Goal: Transaction & Acquisition: Purchase product/service

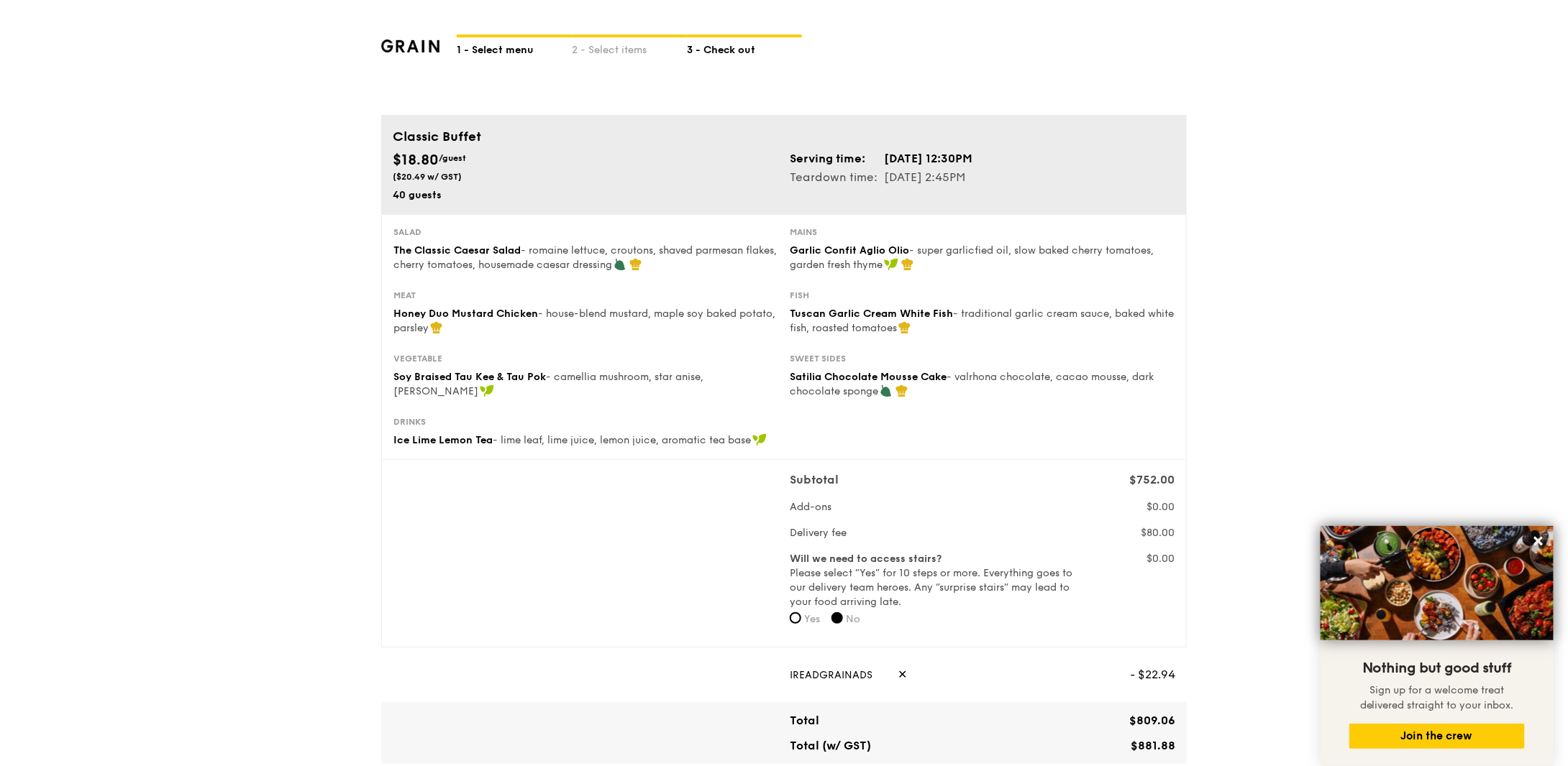
click at [520, 47] on div "1 - Select menu" at bounding box center [514, 47] width 115 height 20
select select
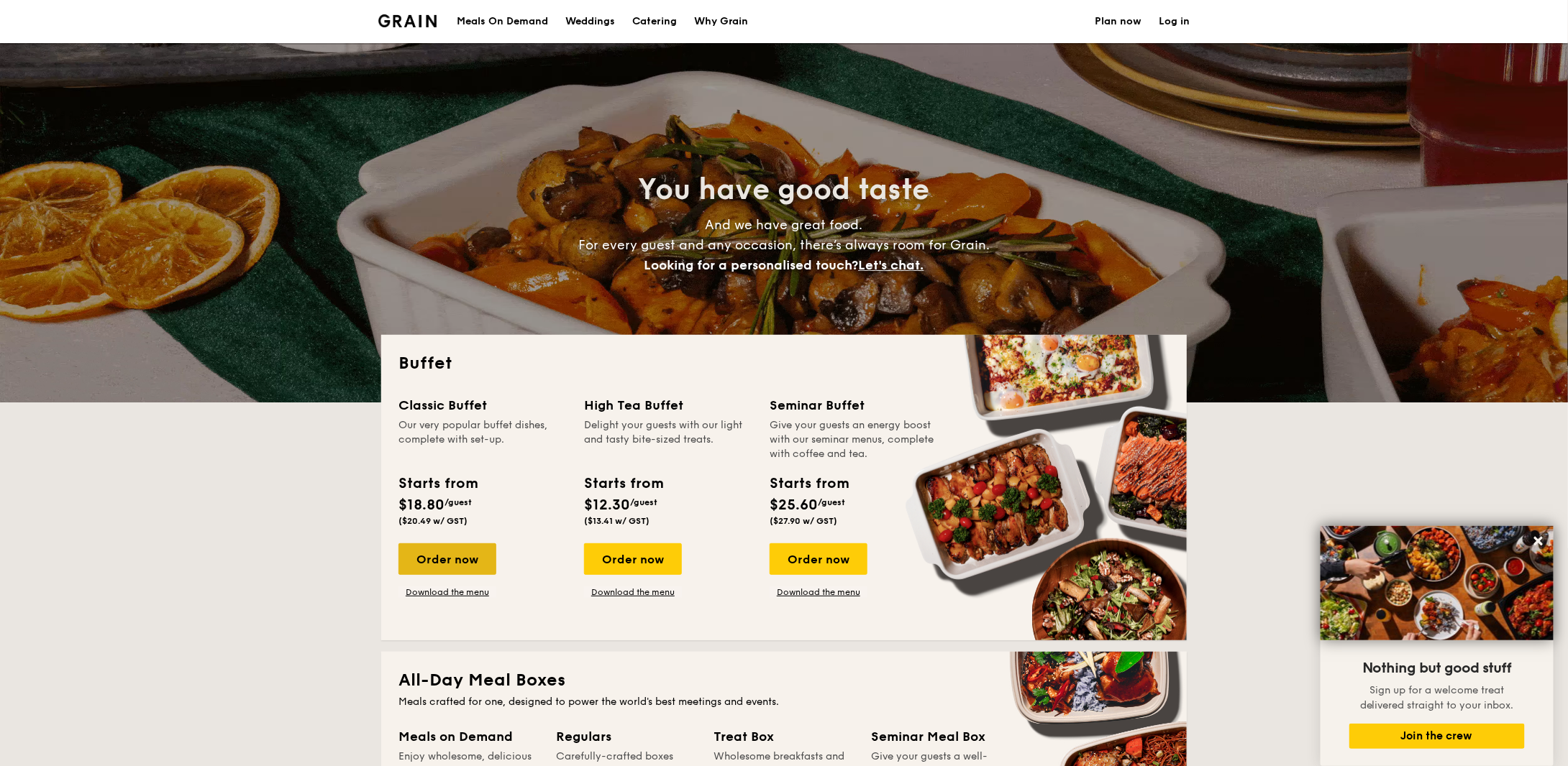
click at [449, 561] on div "Order now" at bounding box center [447, 559] width 98 height 32
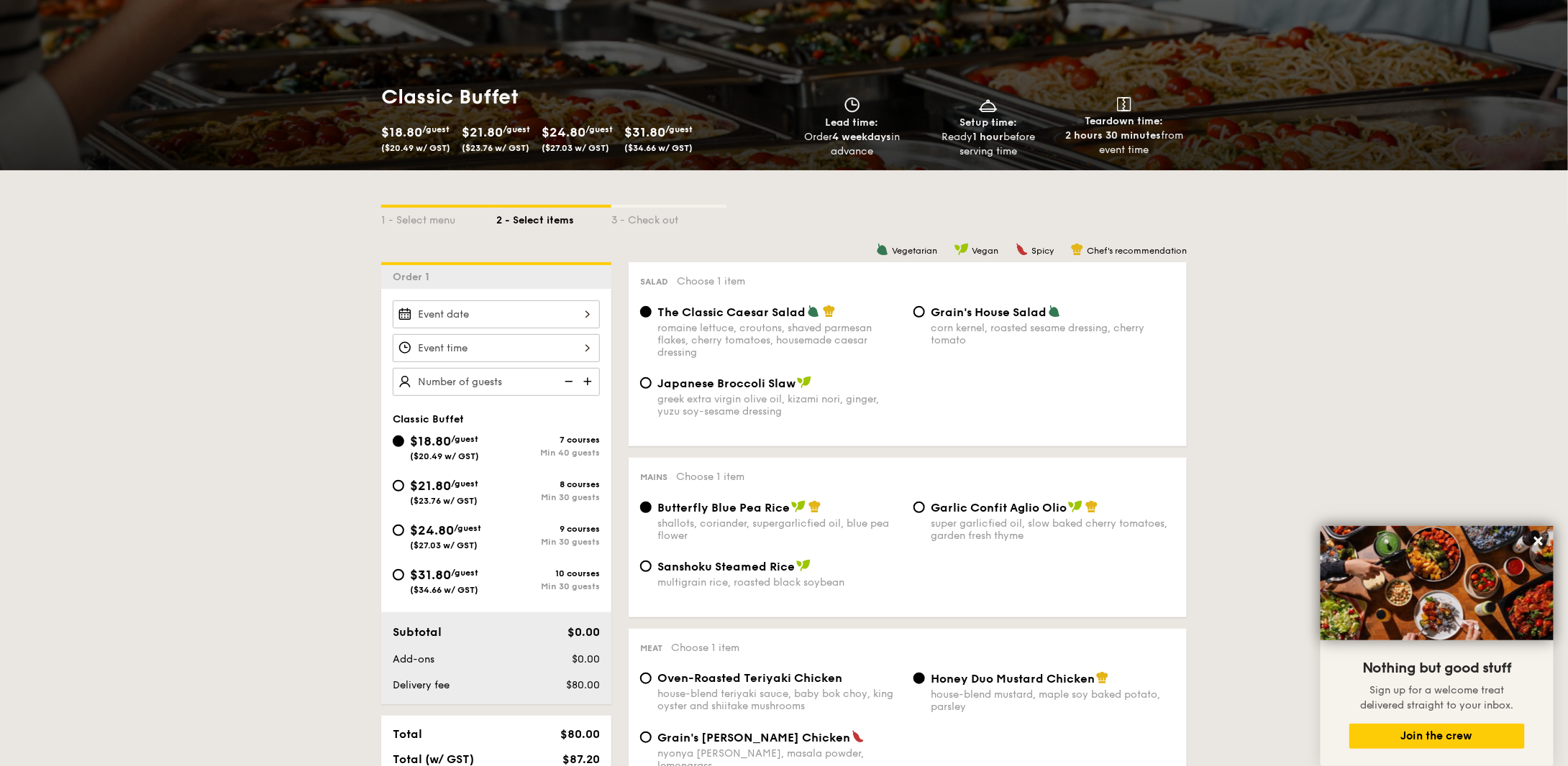
scroll to position [144, 0]
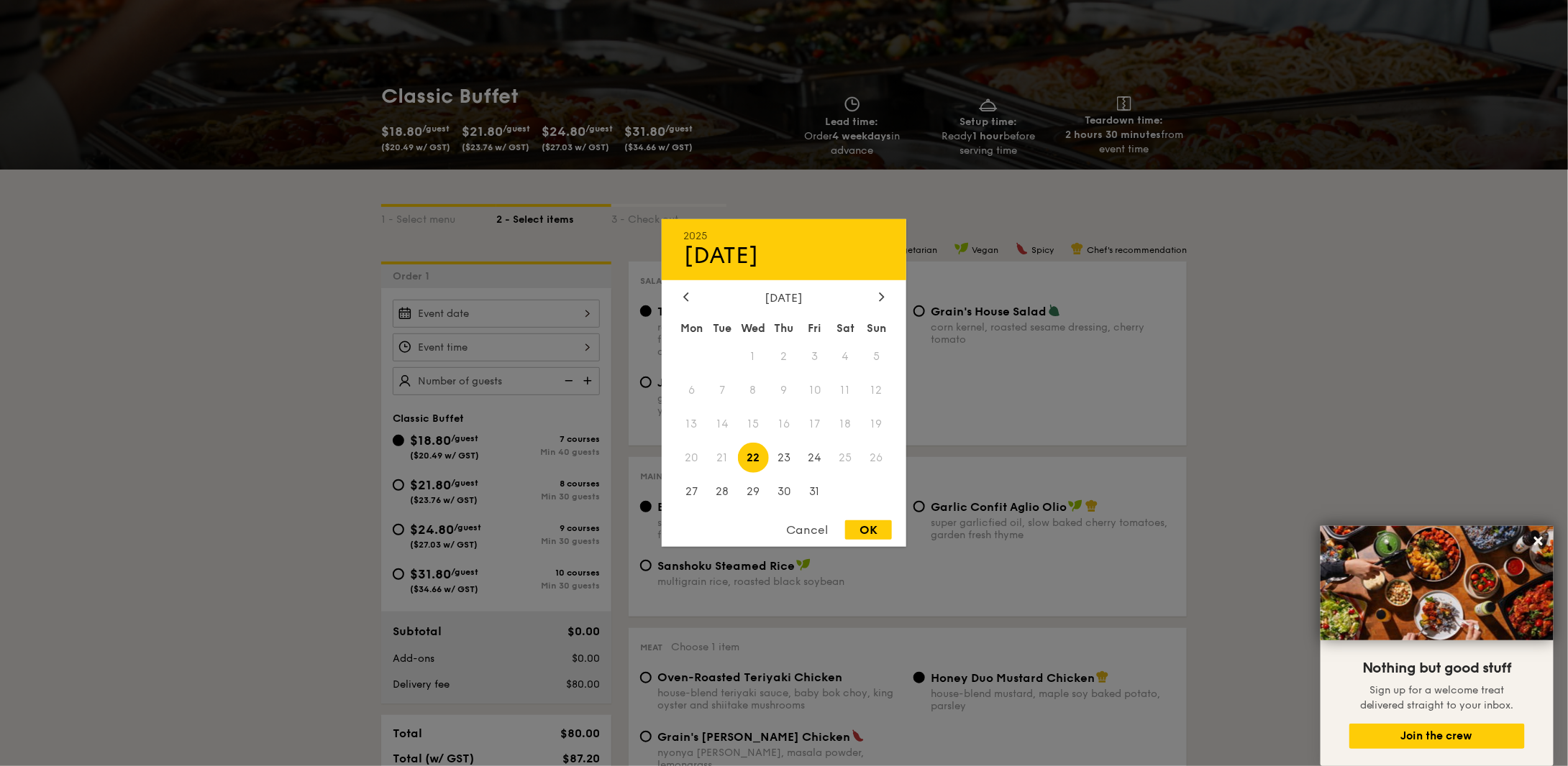
click at [544, 309] on div "2025 Oct [DATE] Tue Wed Thu Fri Sat Sun 1 2 3 4 5 6 7 8 9 10 11 12 13 14 15 16 …" at bounding box center [496, 314] width 207 height 28
click at [882, 298] on icon at bounding box center [882, 297] width 4 height 9
click at [843, 424] on span "15" at bounding box center [846, 424] width 31 height 31
click at [858, 529] on div "OK" at bounding box center [868, 530] width 47 height 19
type input "[DATE]"
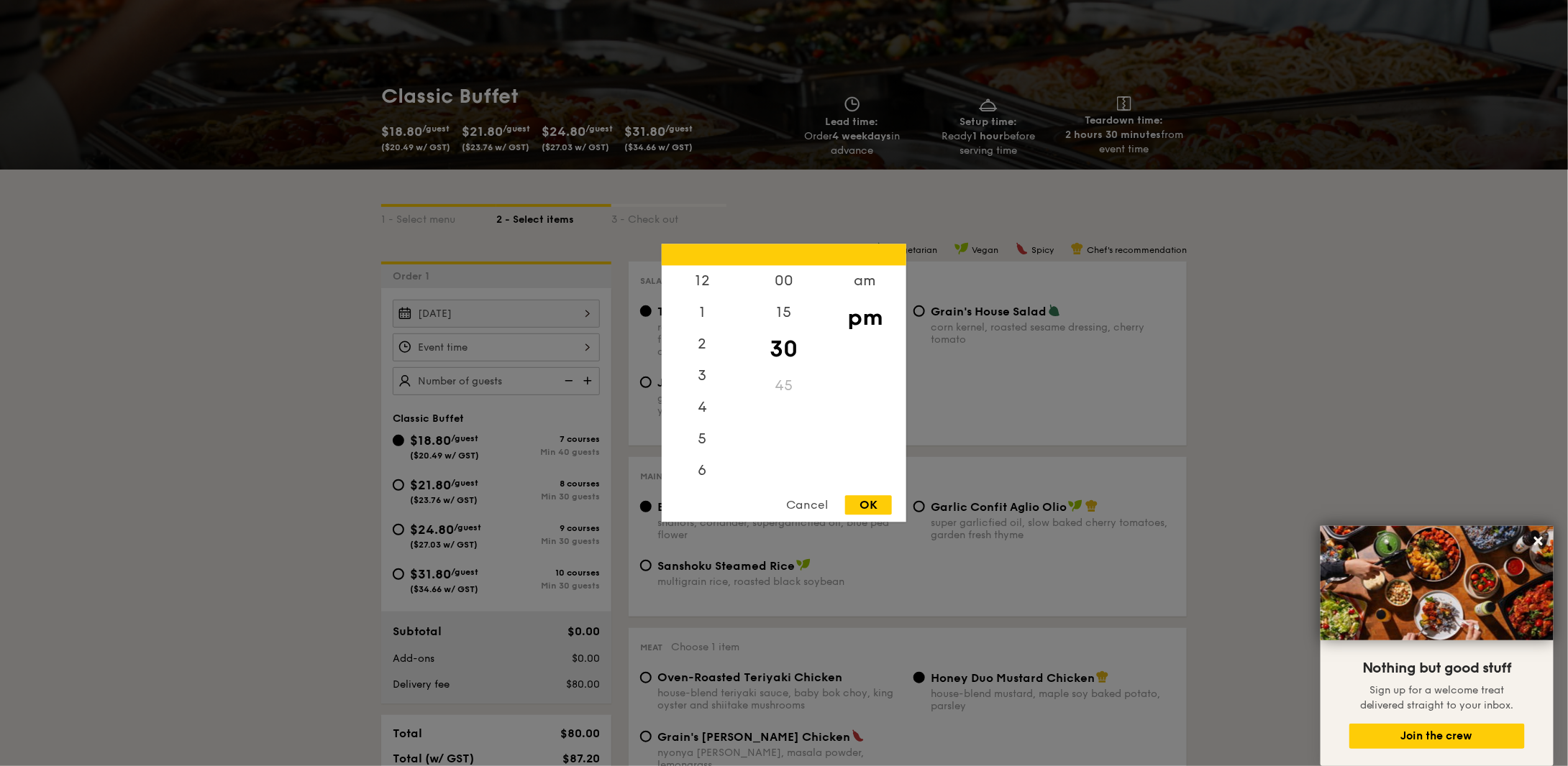
click at [529, 334] on div "12 1 2 3 4 5 6 7 8 9 10 11 00 15 30 45 am pm Cancel OK" at bounding box center [496, 347] width 207 height 28
click at [703, 290] on div "12" at bounding box center [702, 287] width 81 height 42
click at [853, 499] on div "OK" at bounding box center [868, 506] width 47 height 19
type input "12:30PM"
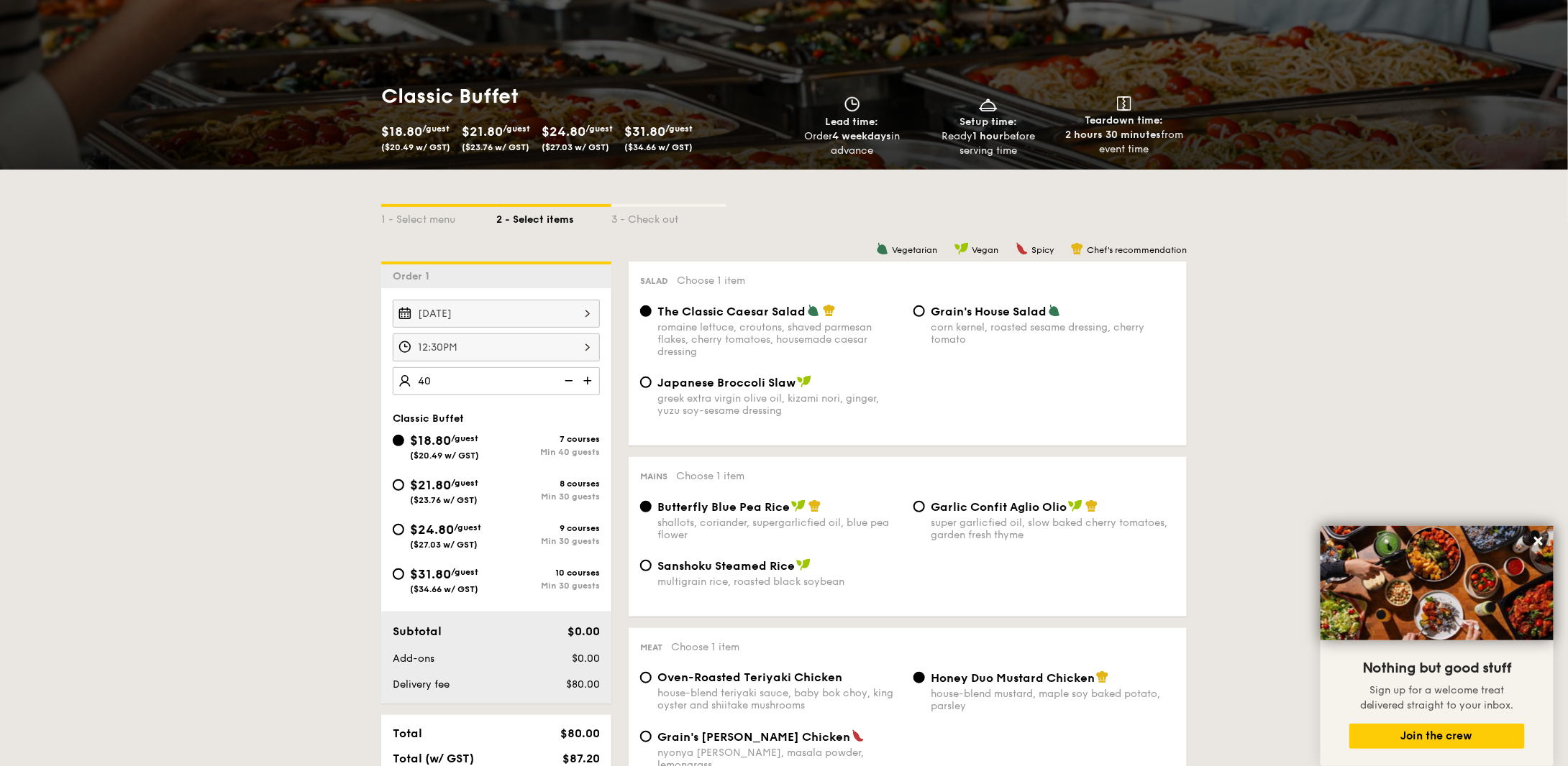
type input "40 guests"
click at [464, 490] on div "$21.80 /guest ($23.76 w/ GST)" at bounding box center [444, 490] width 68 height 30
click at [404, 490] on input "$21.80 /guest ($23.76 w/ GST) 8 courses Min 30 guests" at bounding box center [398, 485] width 12 height 12
radio input "true"
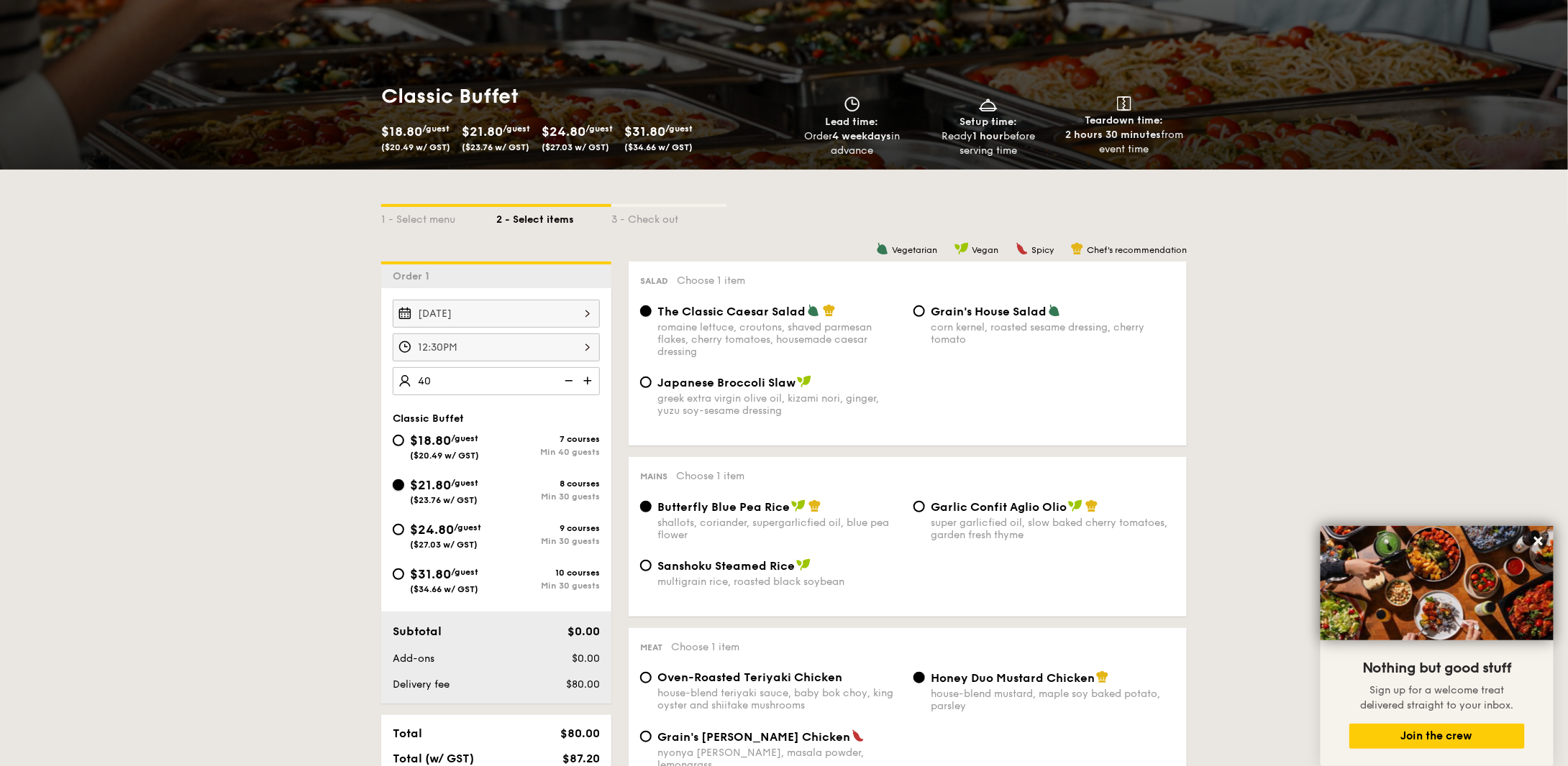
radio input "true"
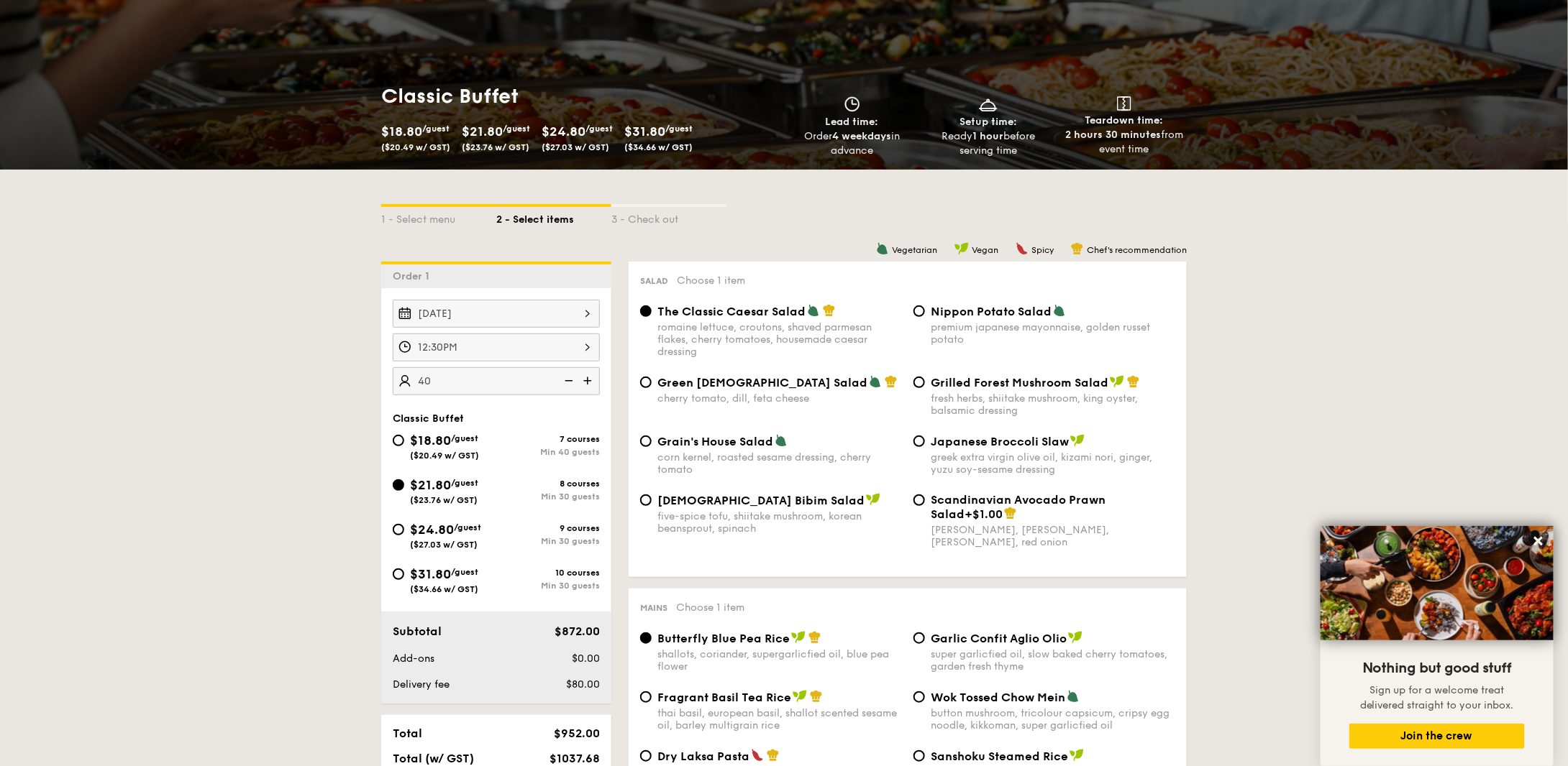
click at [459, 452] on span "($20.49 w/ GST)" at bounding box center [444, 456] width 69 height 10
click at [404, 446] on input "$18.80 /guest ($20.49 w/ GST) 7 courses Min 40 guests" at bounding box center [398, 441] width 12 height 12
radio input "true"
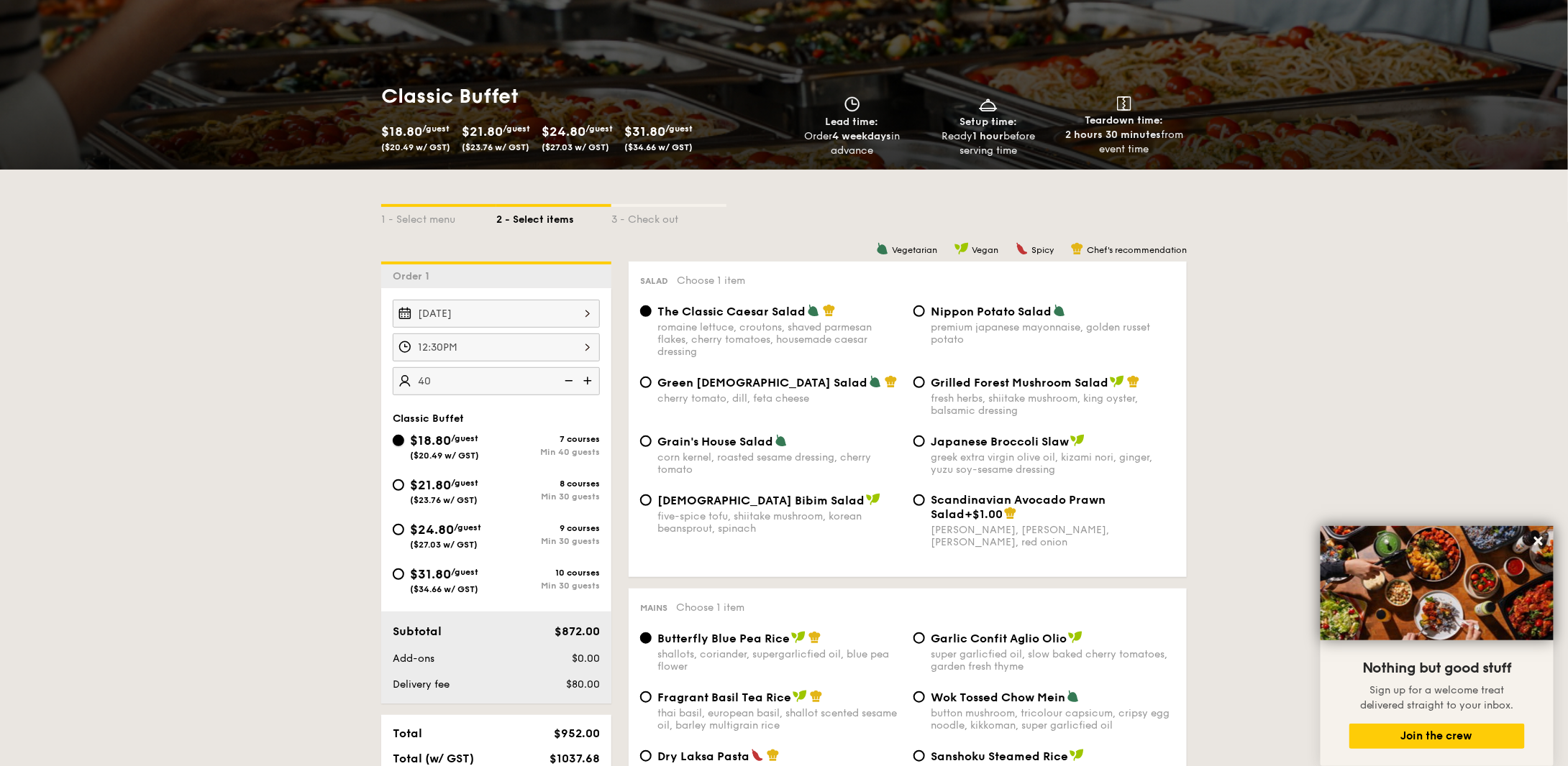
radio input "true"
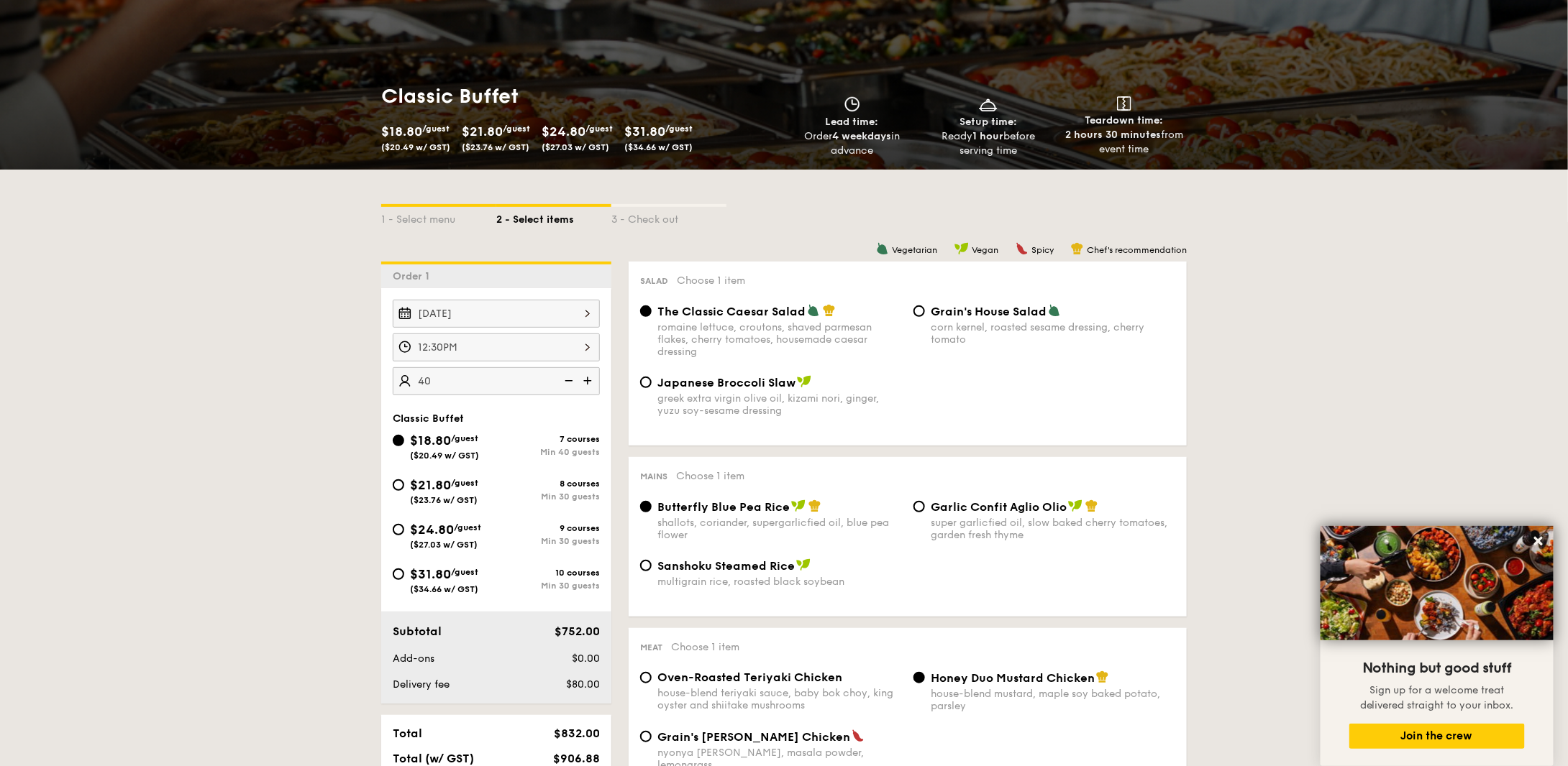
click at [455, 485] on span "/guest" at bounding box center [464, 483] width 27 height 10
click at [404, 485] on input "$21.80 /guest ($23.76 w/ GST) 8 courses Min 30 guests" at bounding box center [398, 485] width 12 height 12
radio input "true"
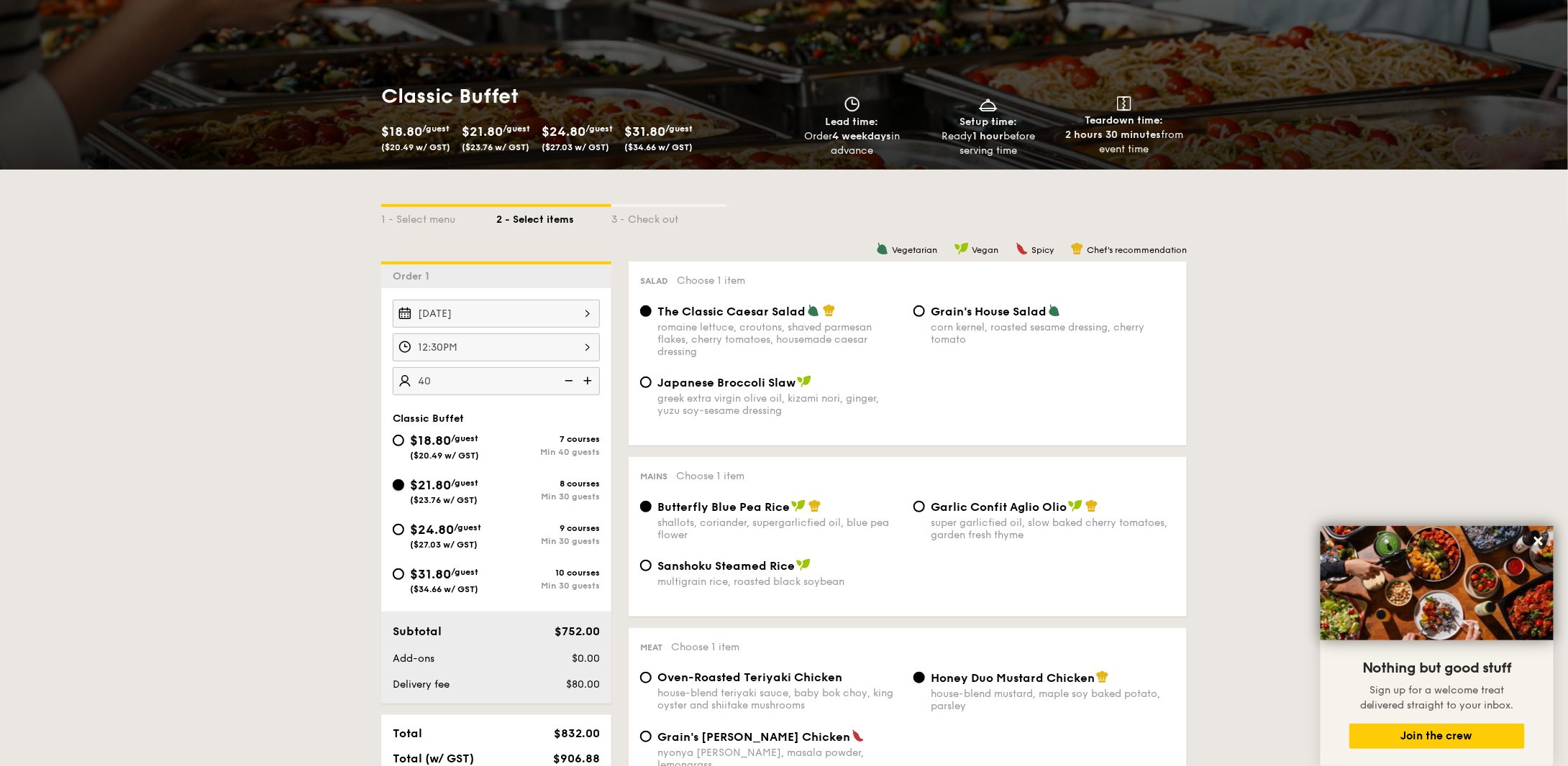
radio input "true"
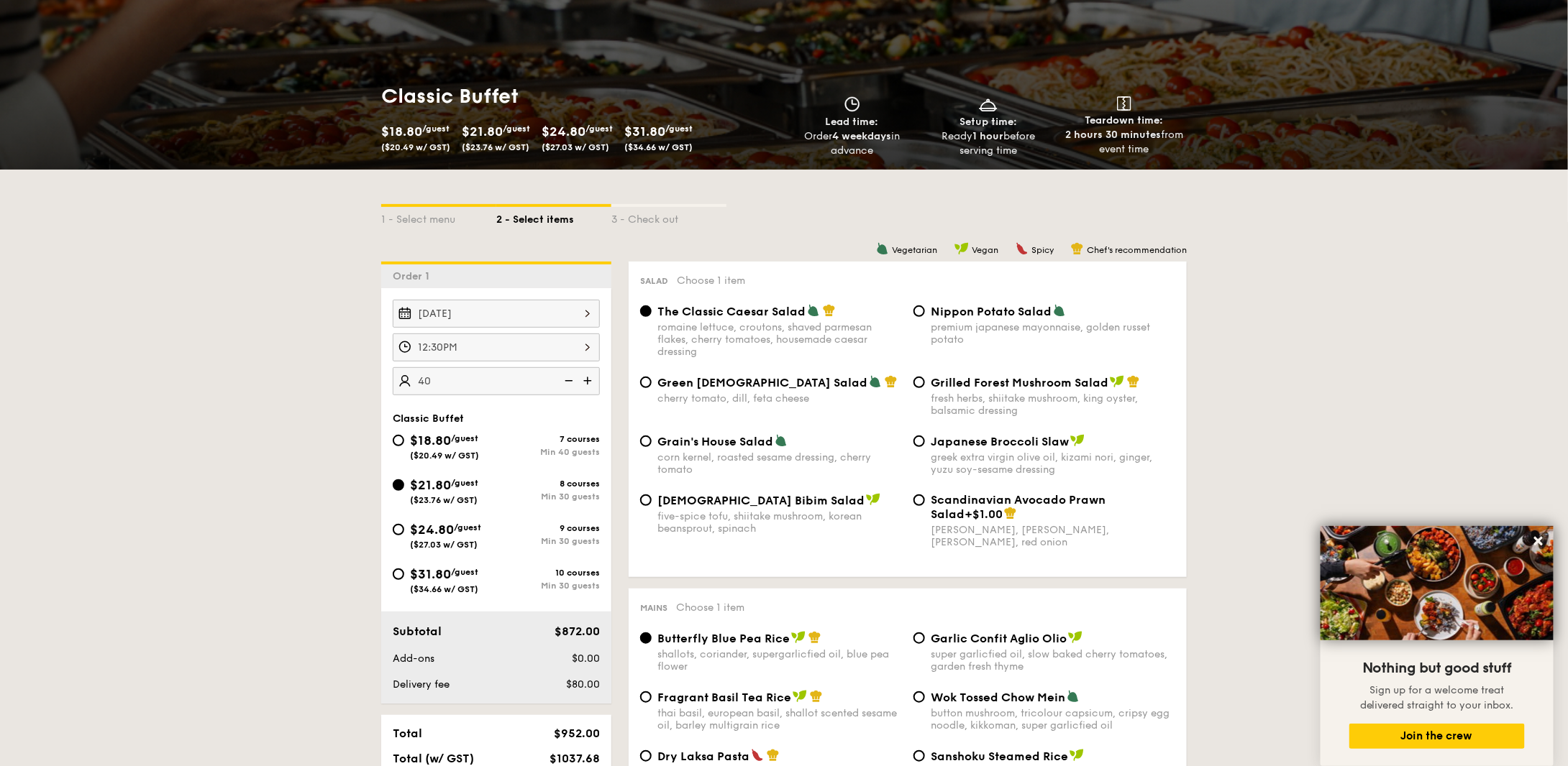
click at [435, 451] on span "($20.49 w/ GST)" at bounding box center [444, 456] width 69 height 10
click at [404, 446] on input "$18.80 /guest ($20.49 w/ GST) 7 courses Min 40 guests" at bounding box center [398, 441] width 12 height 12
radio input "true"
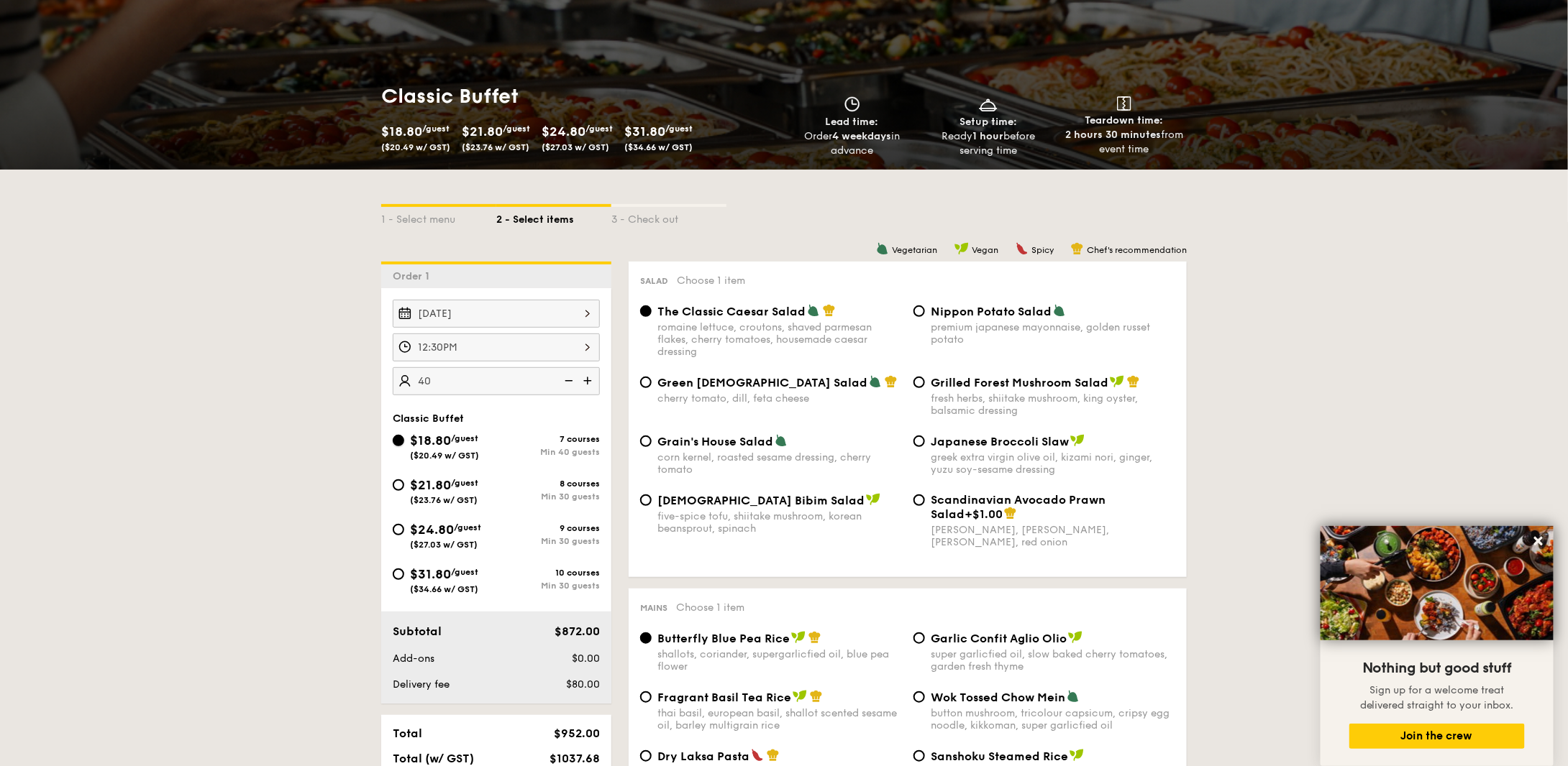
radio input "true"
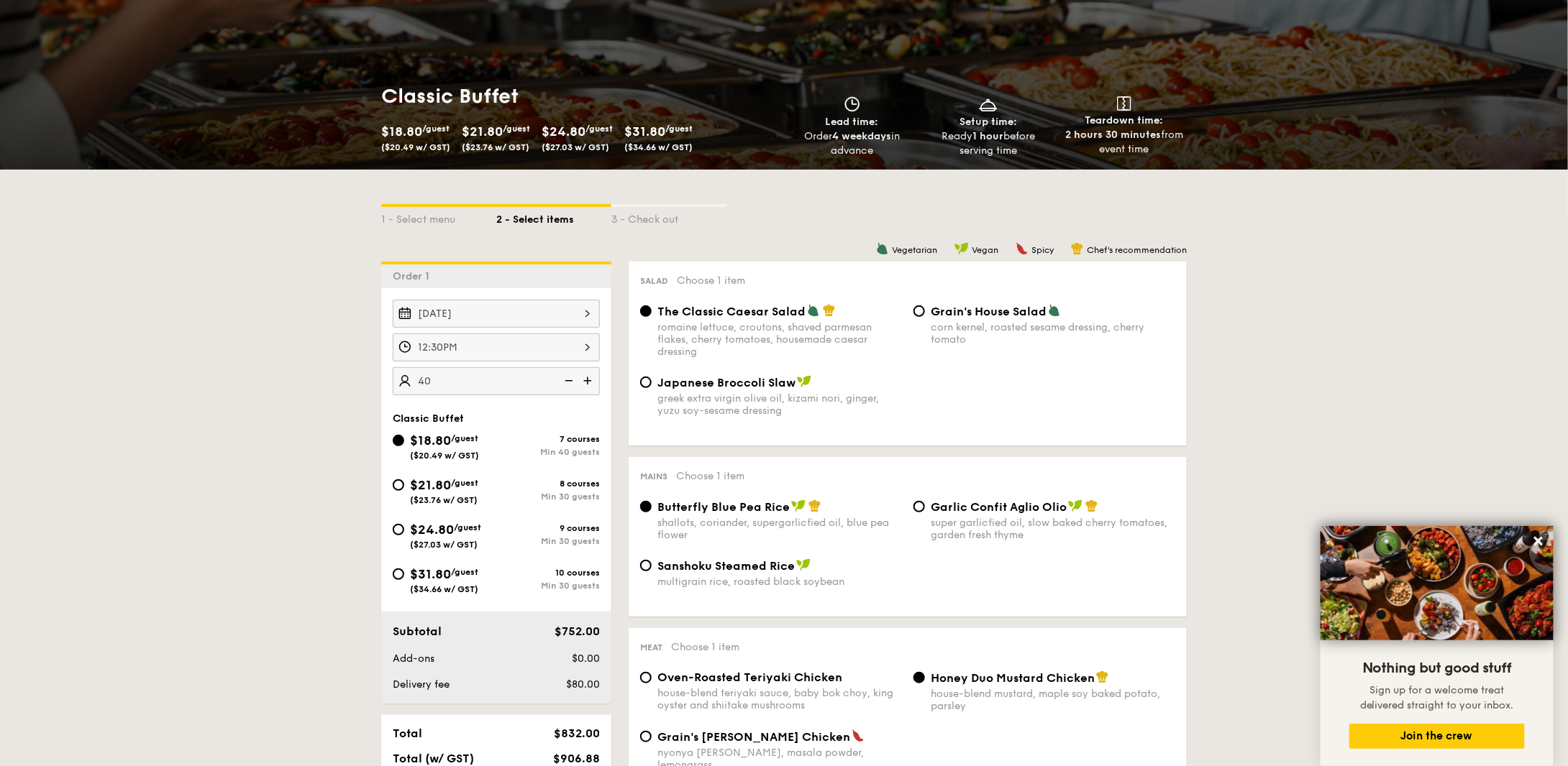
click at [456, 472] on div "$18.80 /guest ($20.49 w/ GST) 7 courses Min 40 guests $21.80 /guest ($23.76 w/ …" at bounding box center [497, 519] width 219 height 178
click at [462, 483] on span "/guest" at bounding box center [464, 483] width 27 height 10
click at [404, 483] on input "$21.80 /guest ($23.76 w/ GST) 8 courses Min 30 guests" at bounding box center [398, 485] width 12 height 12
radio input "true"
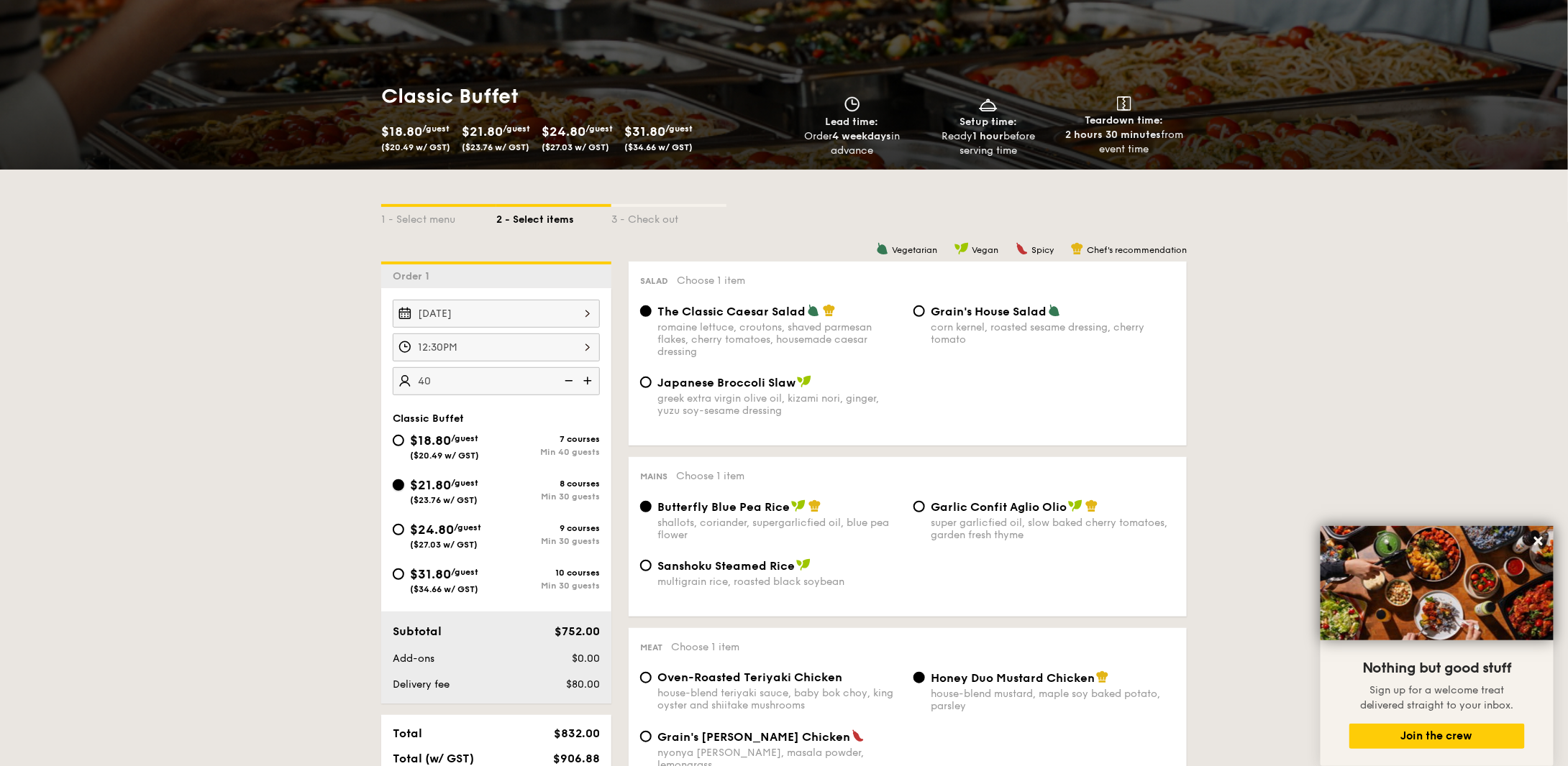
radio input "true"
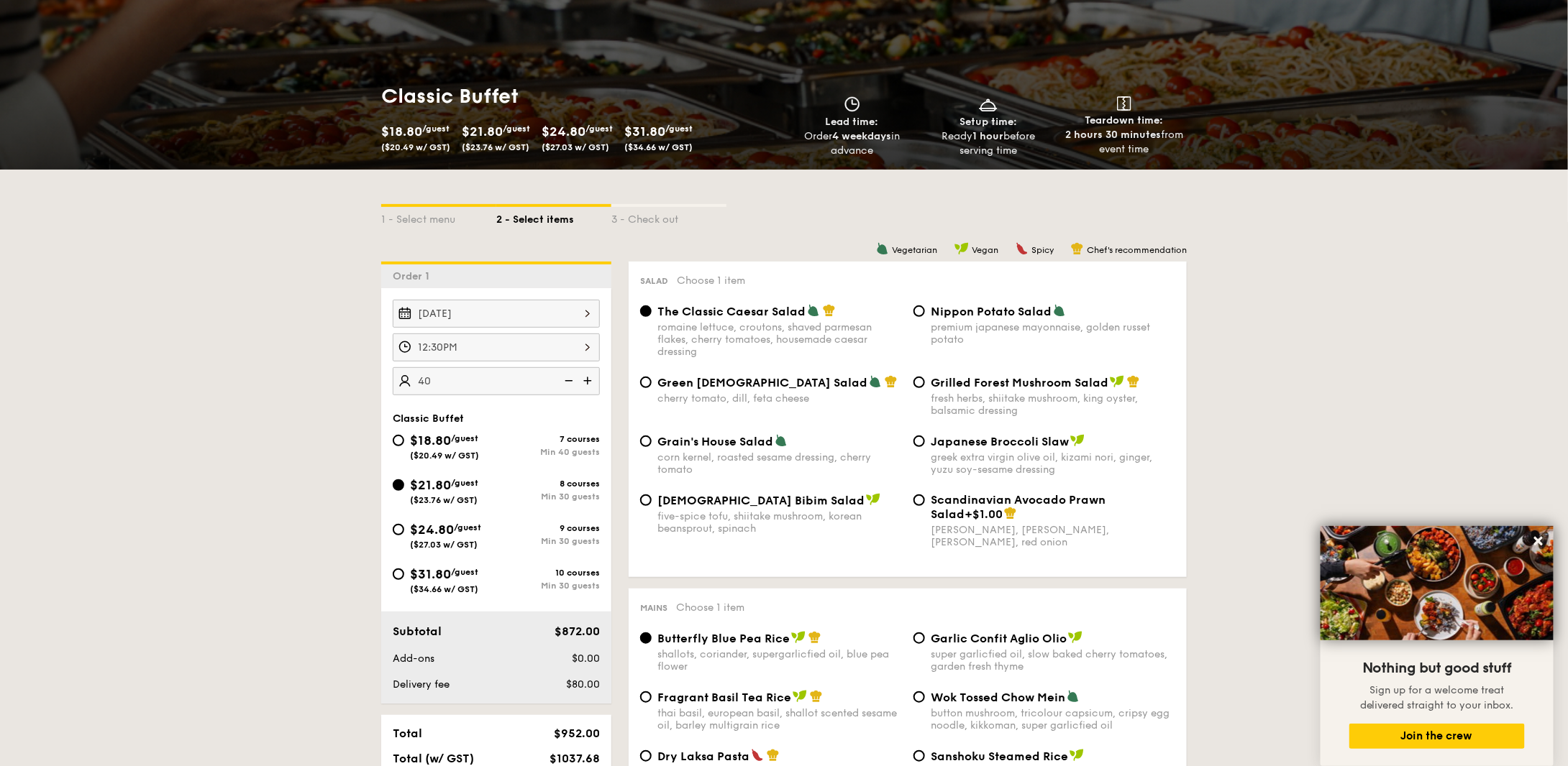
click at [795, 395] on div "cherry tomato, dill, feta cheese" at bounding box center [779, 398] width 244 height 12
click at [651, 388] on input "Green Goddess Salad cherry tomato, [PERSON_NAME], feta cheese" at bounding box center [646, 383] width 12 height 12
radio input "true"
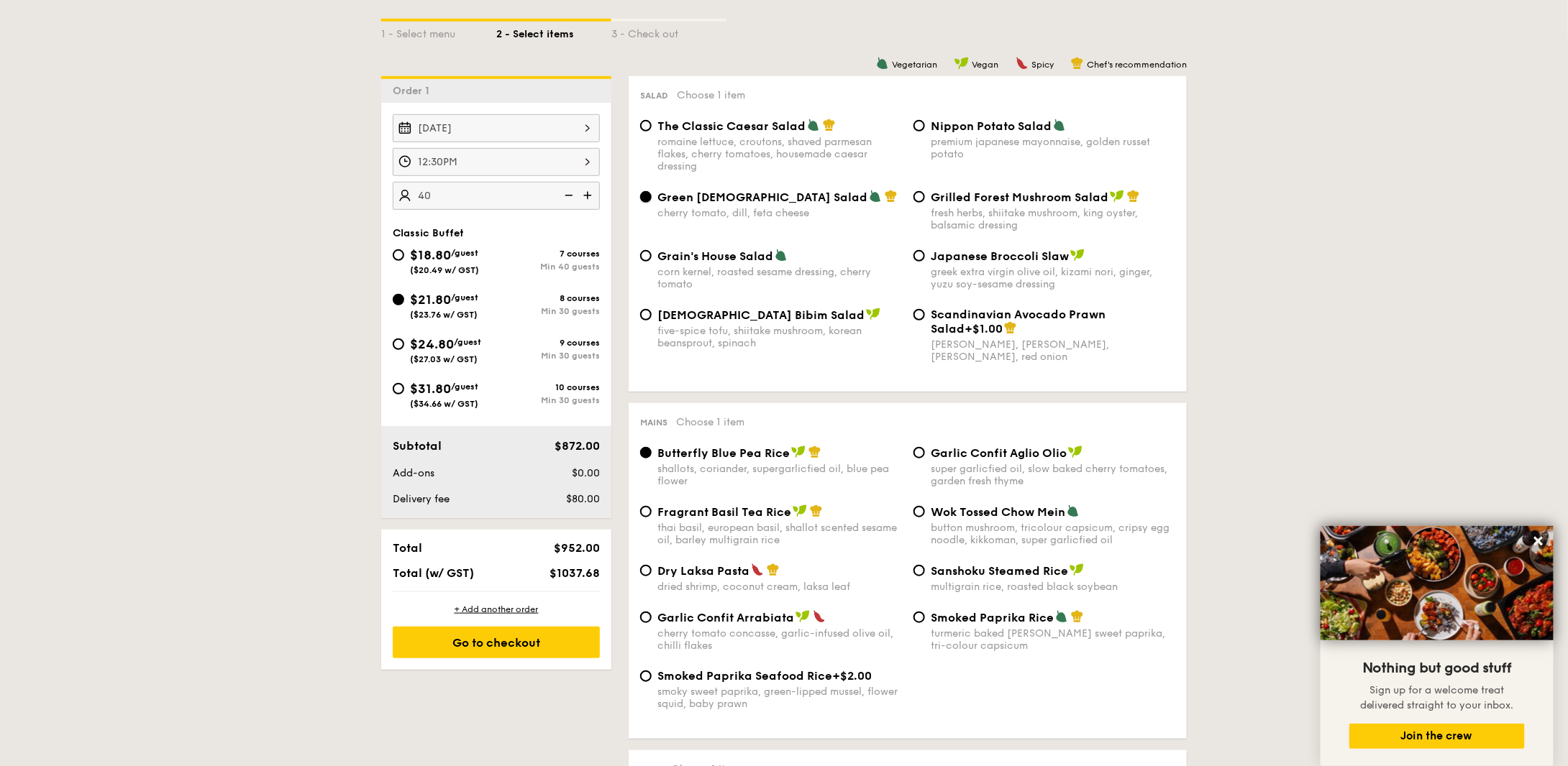
scroll to position [359, 0]
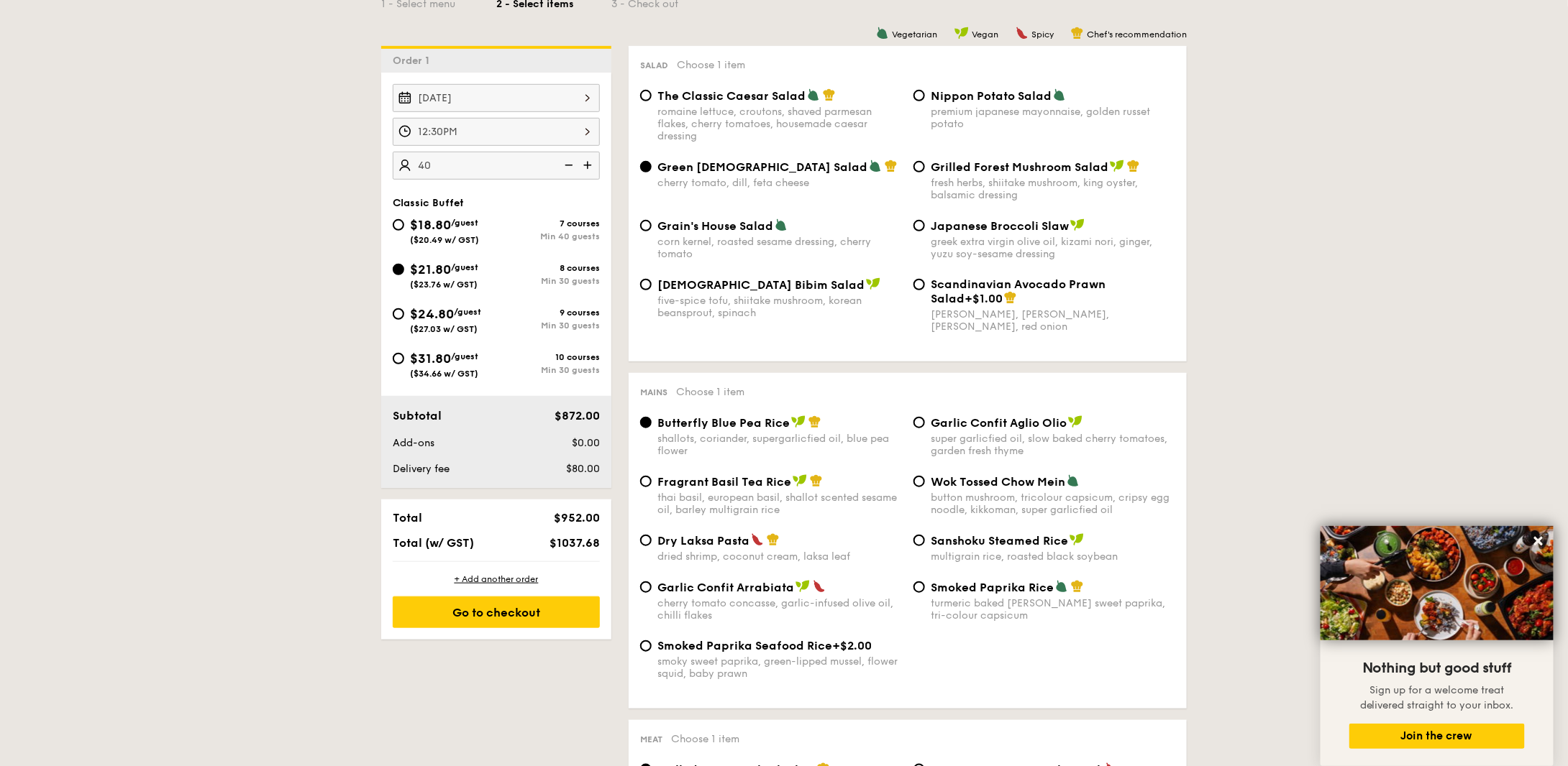
click at [699, 548] on span "Dry Laksa Pasta" at bounding box center [703, 541] width 92 height 14
click at [651, 546] on input "Dry Laksa Pasta dried shrimp, coconut cream, laksa leaf" at bounding box center [646, 541] width 12 height 12
radio input "true"
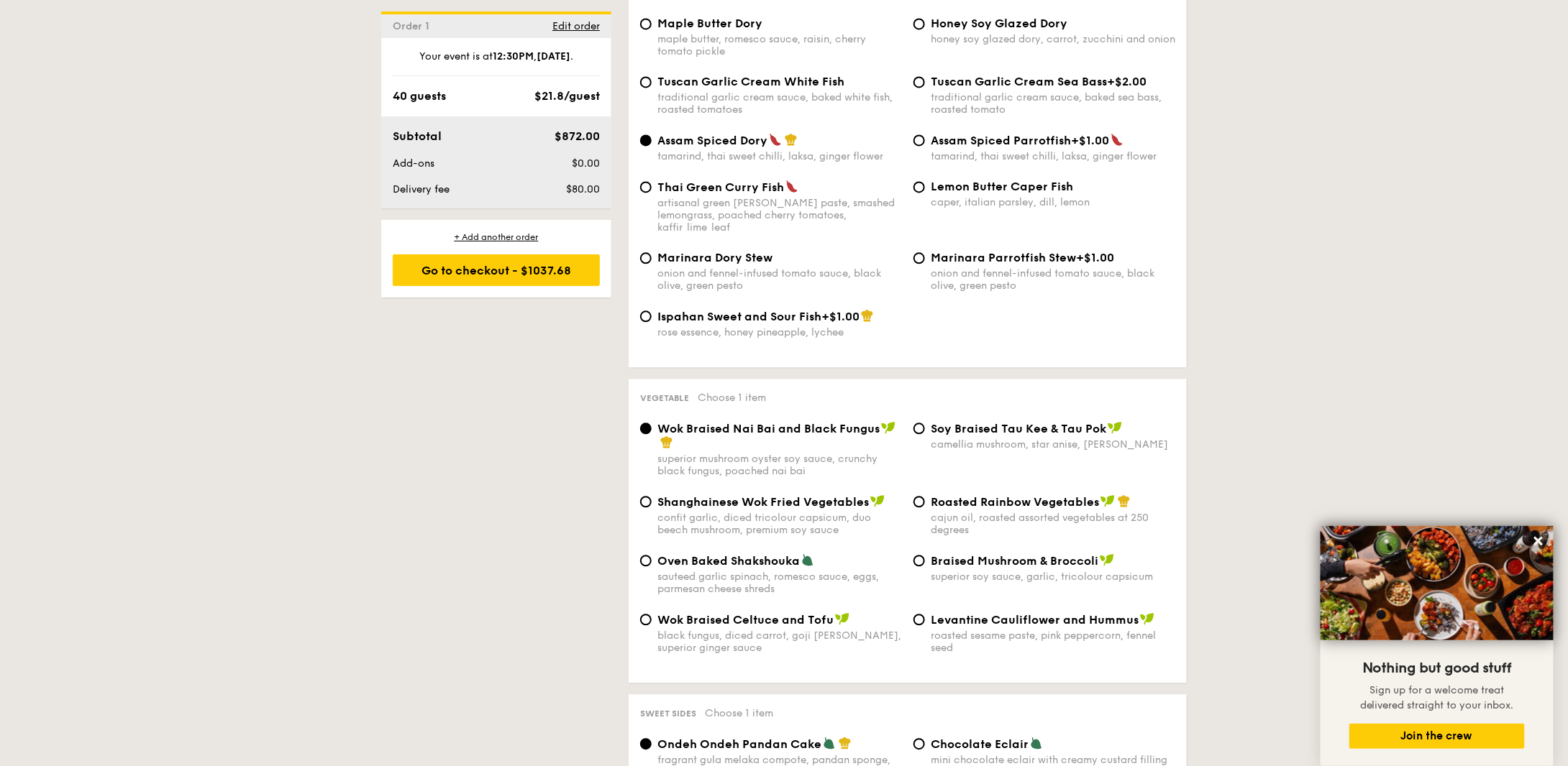
scroll to position [1509, 0]
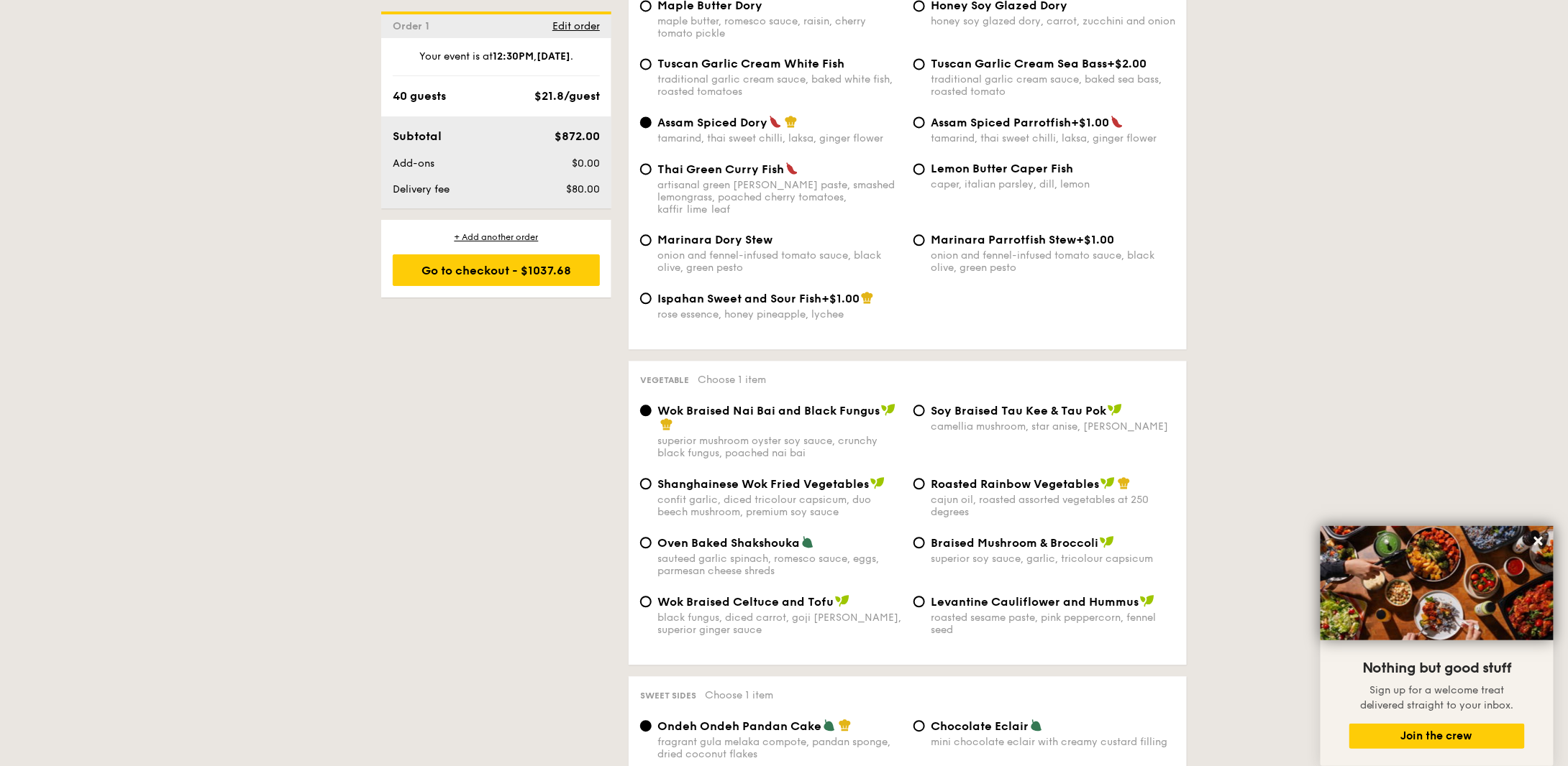
click at [932, 496] on div "cajun oil, roasted assorted vegetables at 250 degrees" at bounding box center [1052, 506] width 244 height 24
click at [925, 490] on input "Roasted Rainbow Vegetables cajun oil, roasted assorted vegetables at 250 degrees" at bounding box center [919, 484] width 12 height 12
radio input "true"
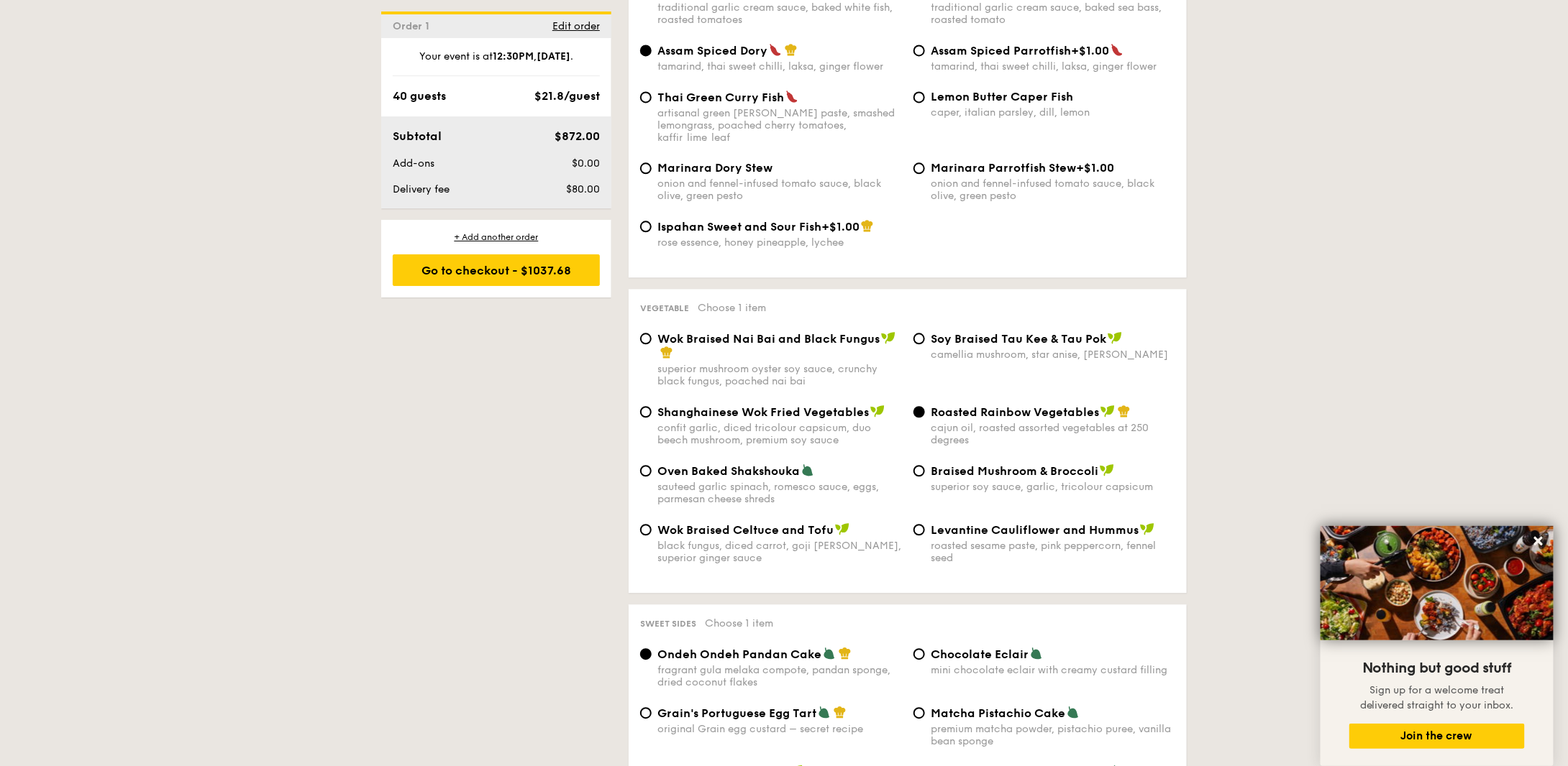
click at [945, 526] on span "Levantine Cauliflower and Hummus" at bounding box center [1034, 530] width 208 height 14
click at [925, 526] on input "Levantine Cauliflower and Hummus roasted sesame paste, pink peppercorn, fennel …" at bounding box center [919, 530] width 12 height 12
radio input "true"
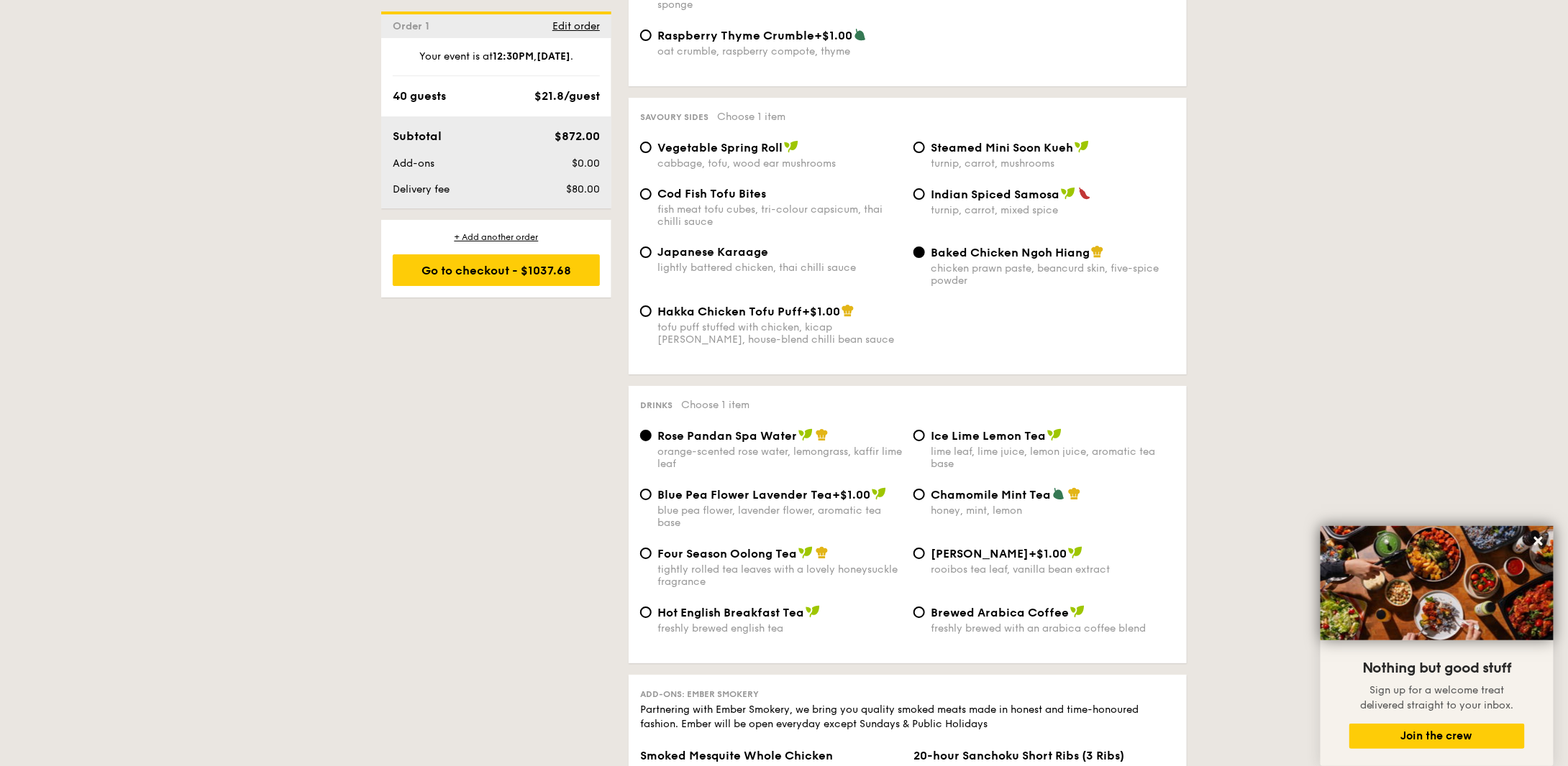
scroll to position [2444, 0]
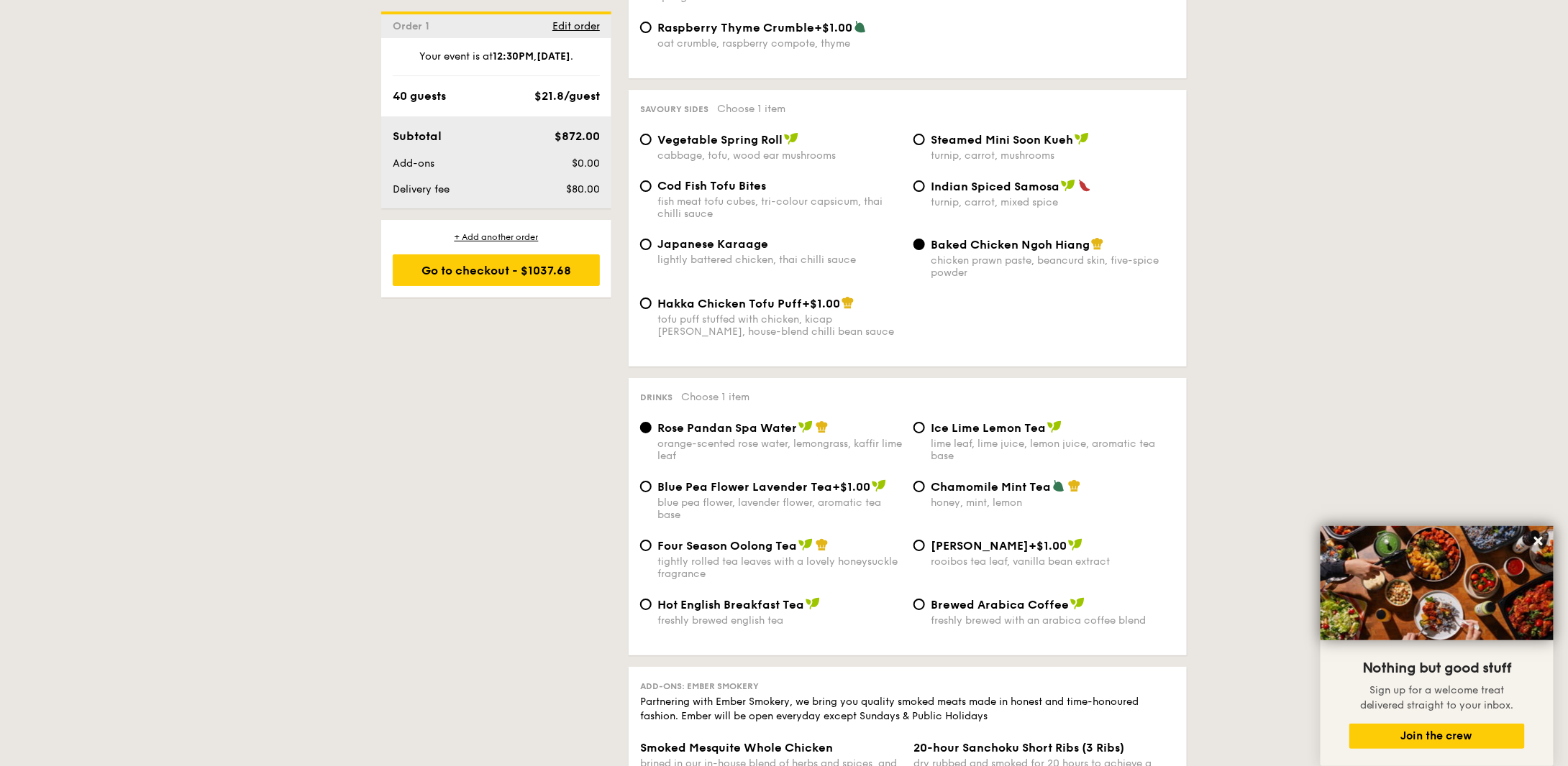
click at [772, 578] on div "tightly rolled tea leaves with a lovely honeysuckle fragrance" at bounding box center [779, 567] width 244 height 24
click at [651, 551] on input "Four Season Oolong Tea tightly rolled tea leaves with a lovely honeysuckle frag…" at bounding box center [646, 545] width 12 height 12
radio input "true"
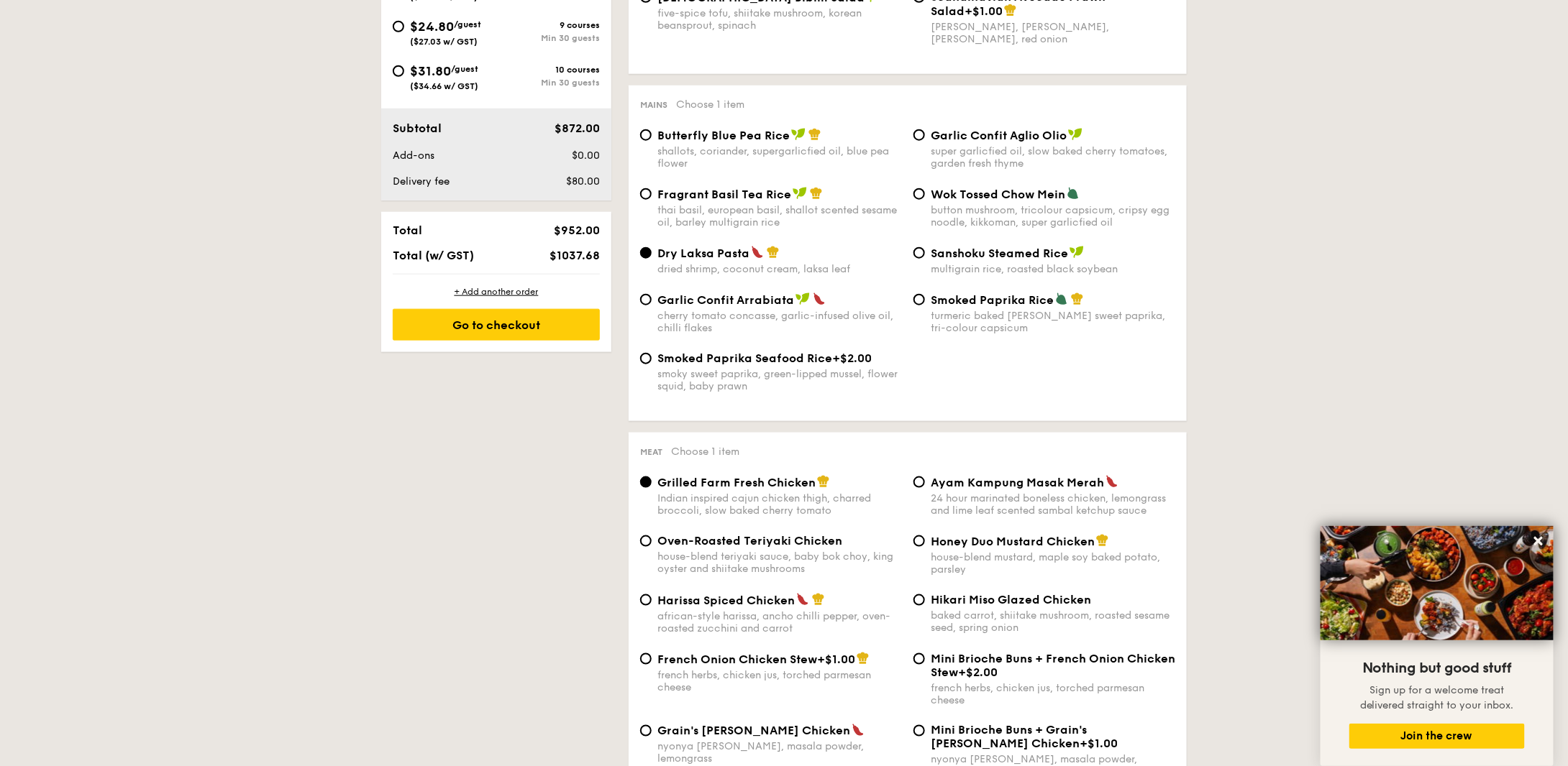
scroll to position [287, 0]
